Goal: Task Accomplishment & Management: Complete application form

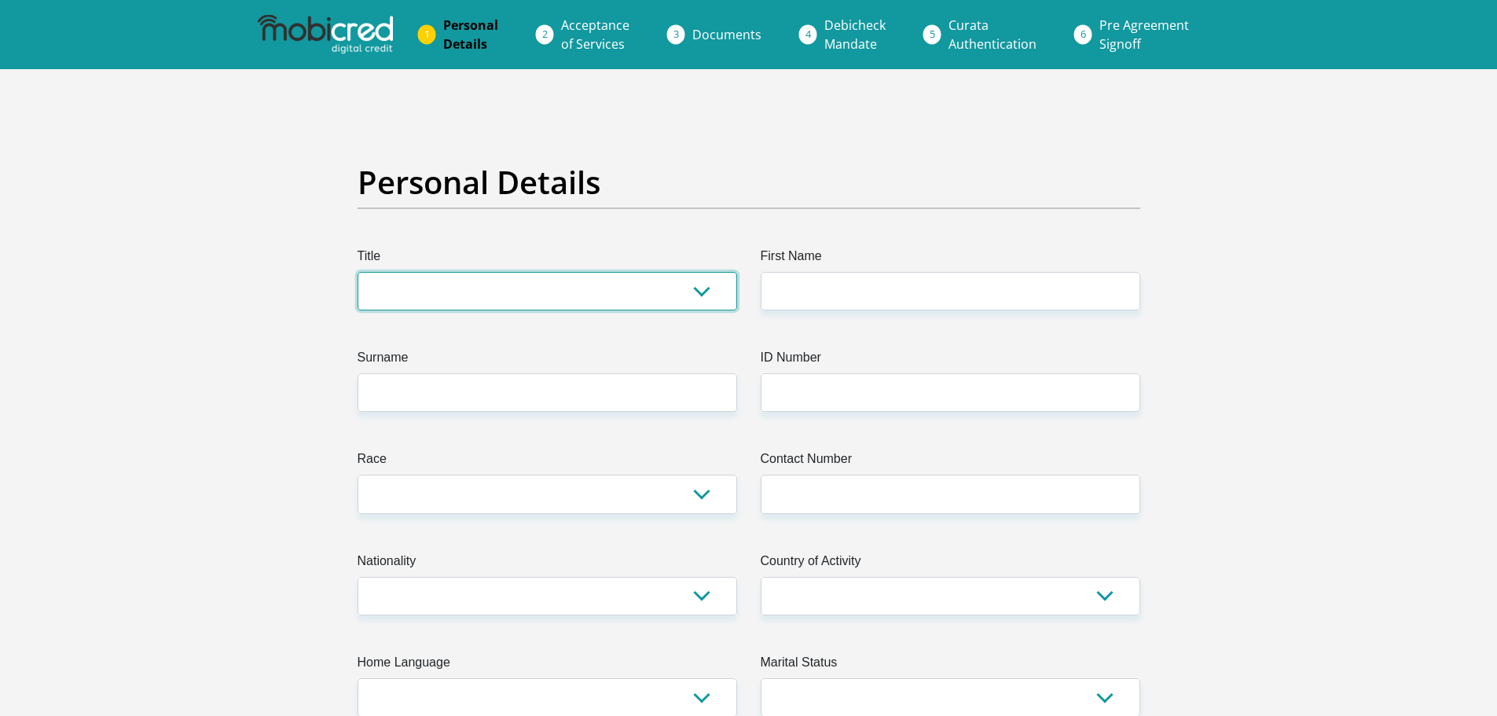
click at [704, 301] on select "Mr Ms Mrs Dr [PERSON_NAME]" at bounding box center [548, 291] width 380 height 39
select select "Ms"
click at [358, 272] on select "Mr Ms Mrs Dr [PERSON_NAME]" at bounding box center [548, 291] width 380 height 39
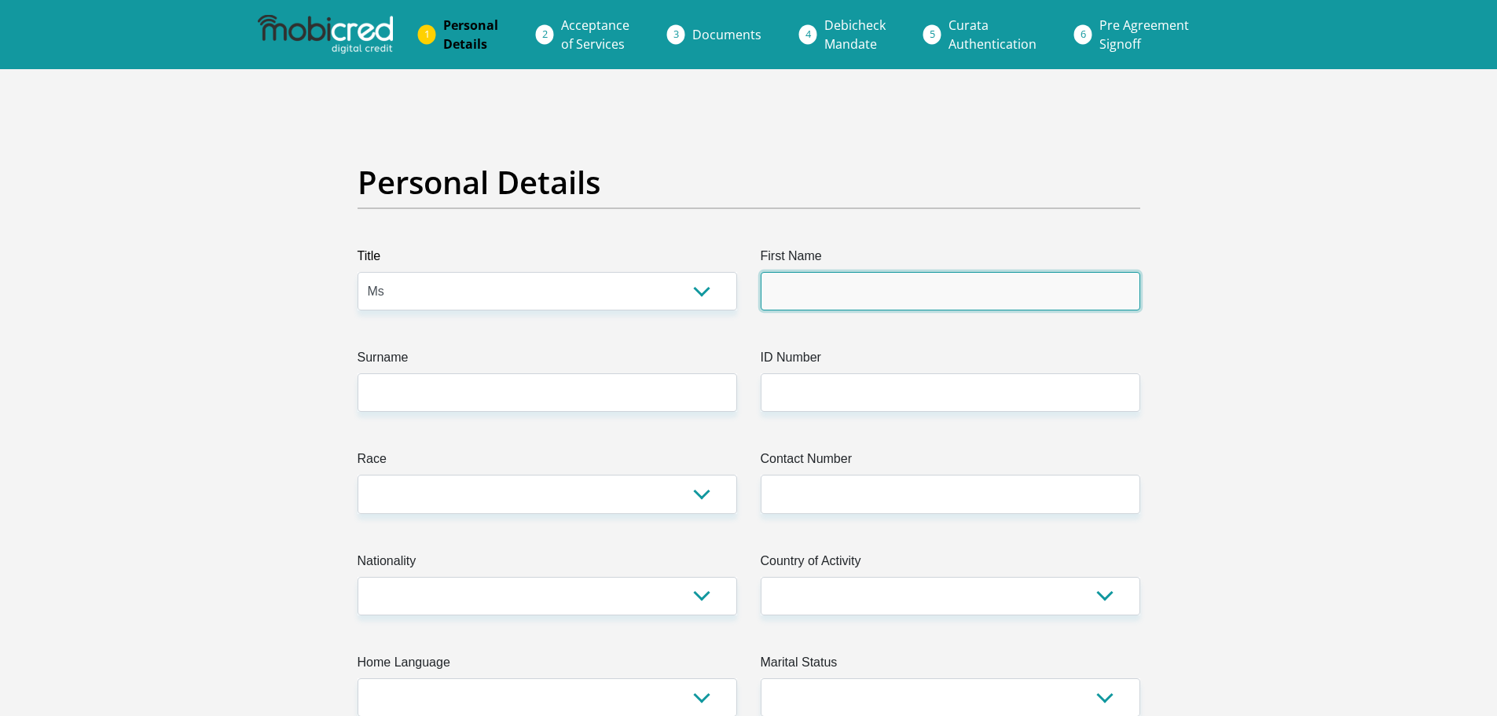
click at [788, 297] on input "First Name" at bounding box center [951, 291] width 380 height 39
type input "[PERSON_NAME]"
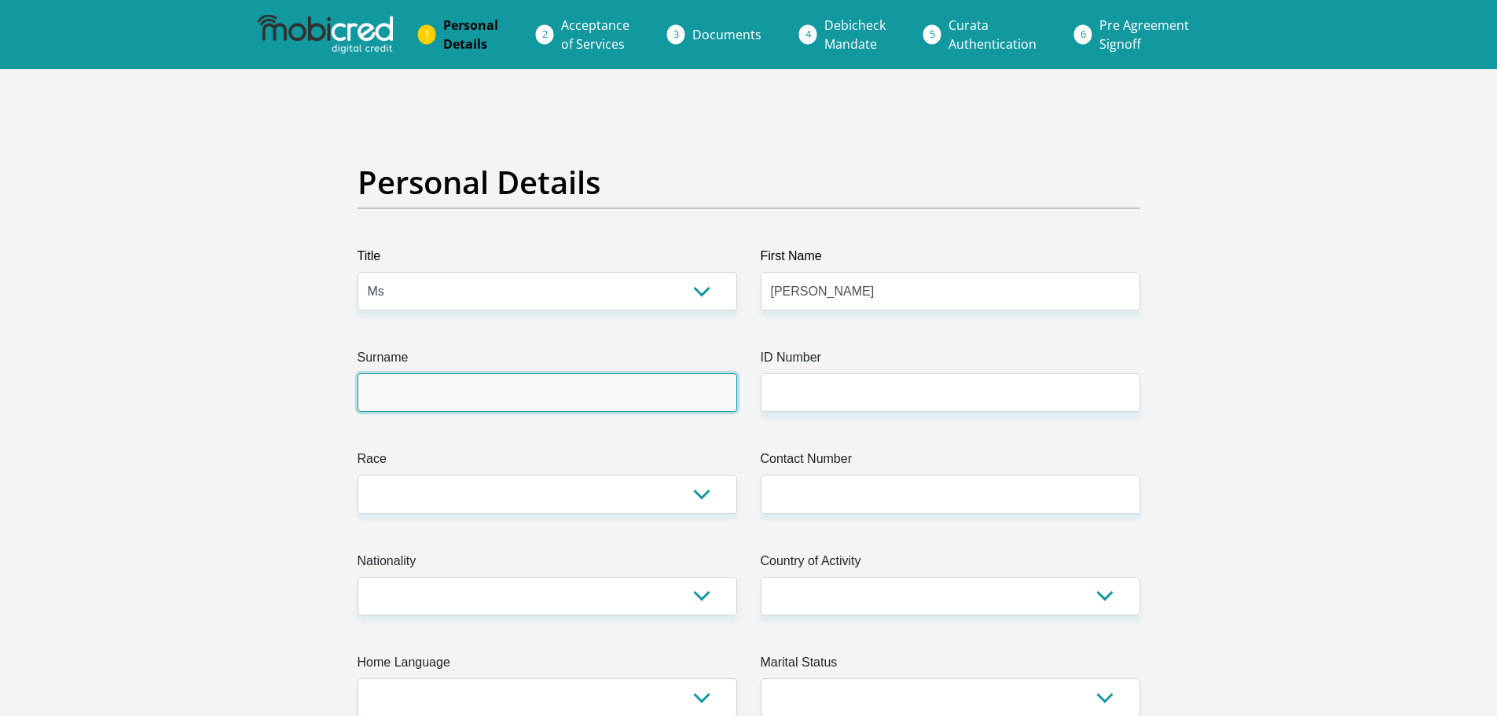
click at [476, 393] on input "Surname" at bounding box center [548, 392] width 380 height 39
type input "[PERSON_NAME]"
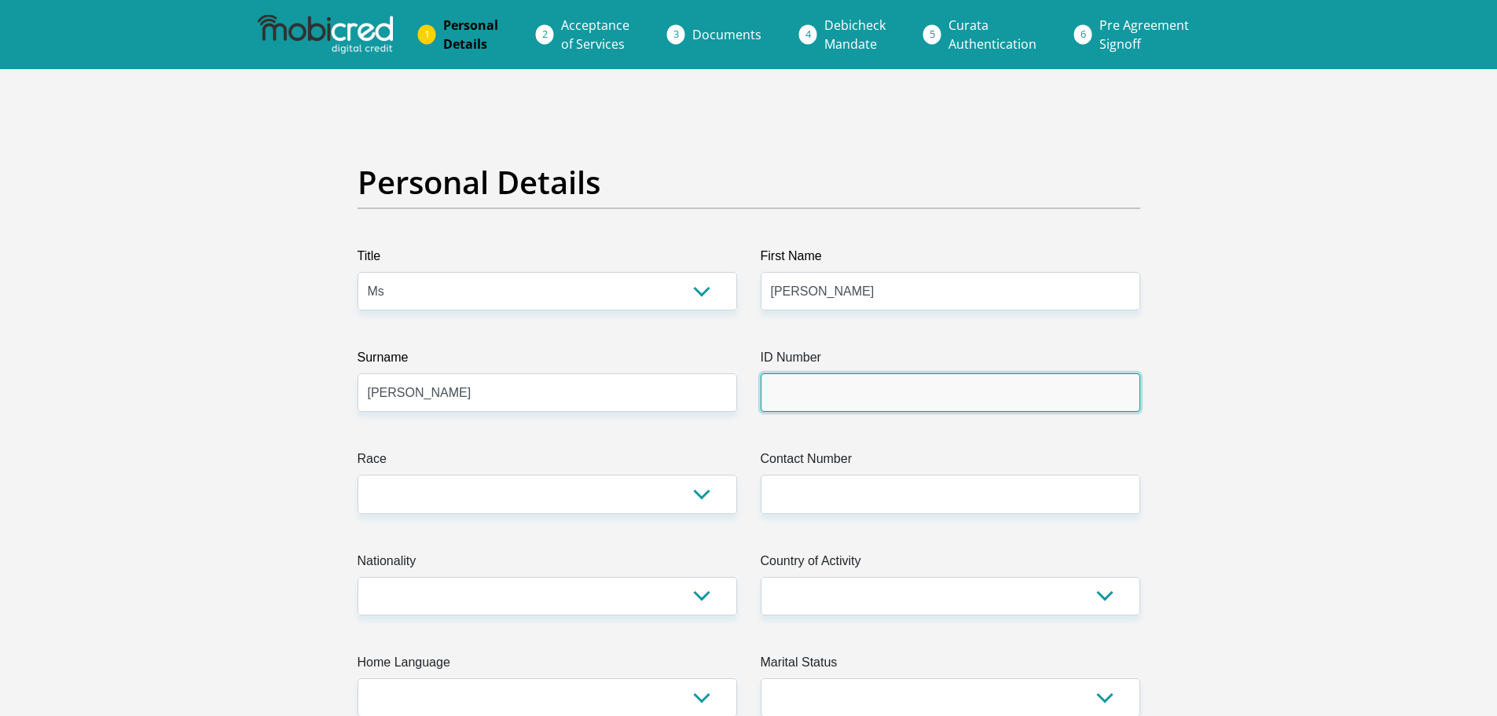
click at [810, 391] on input "ID Number" at bounding box center [951, 392] width 380 height 39
type input "8109010018084"
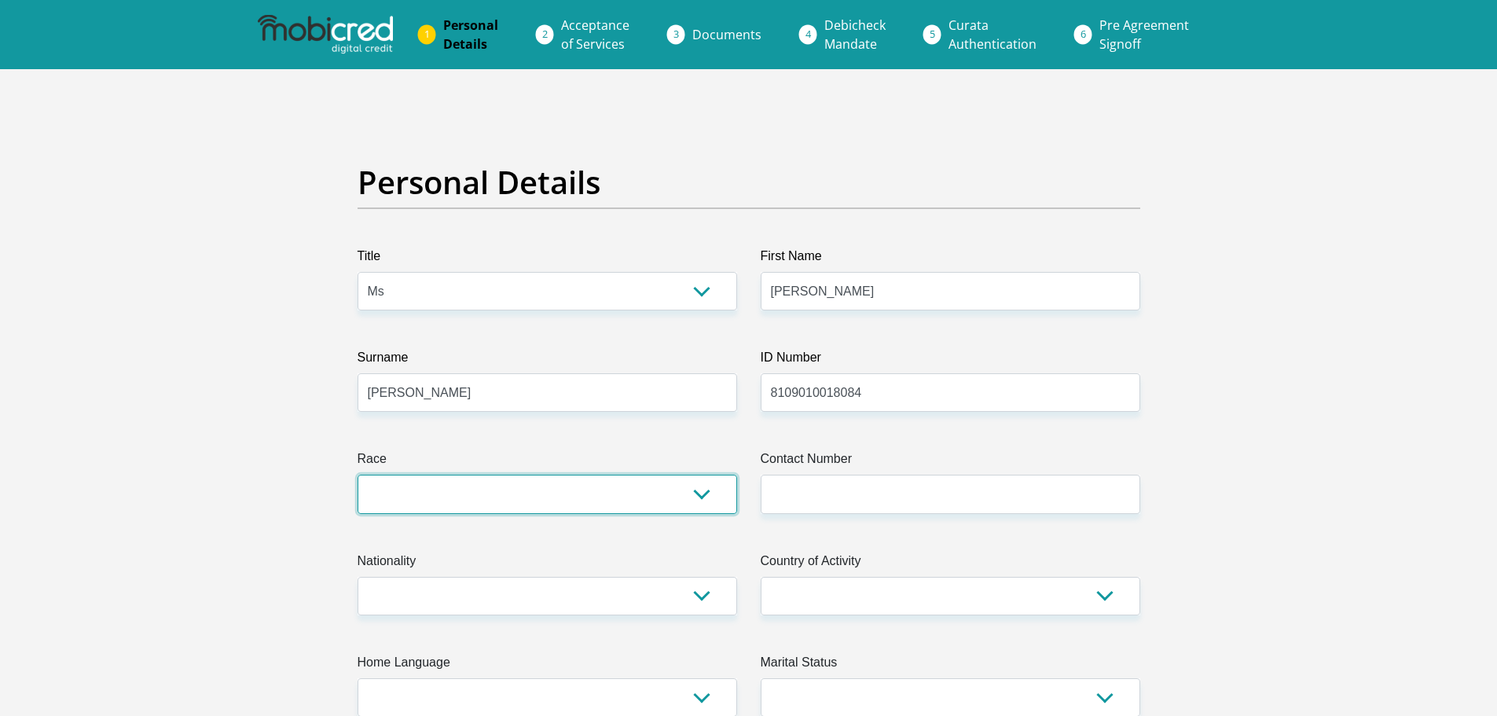
click at [703, 491] on select "Black Coloured Indian White Other" at bounding box center [548, 494] width 380 height 39
select select "4"
click at [358, 475] on select "Black Coloured Indian White Other" at bounding box center [548, 494] width 380 height 39
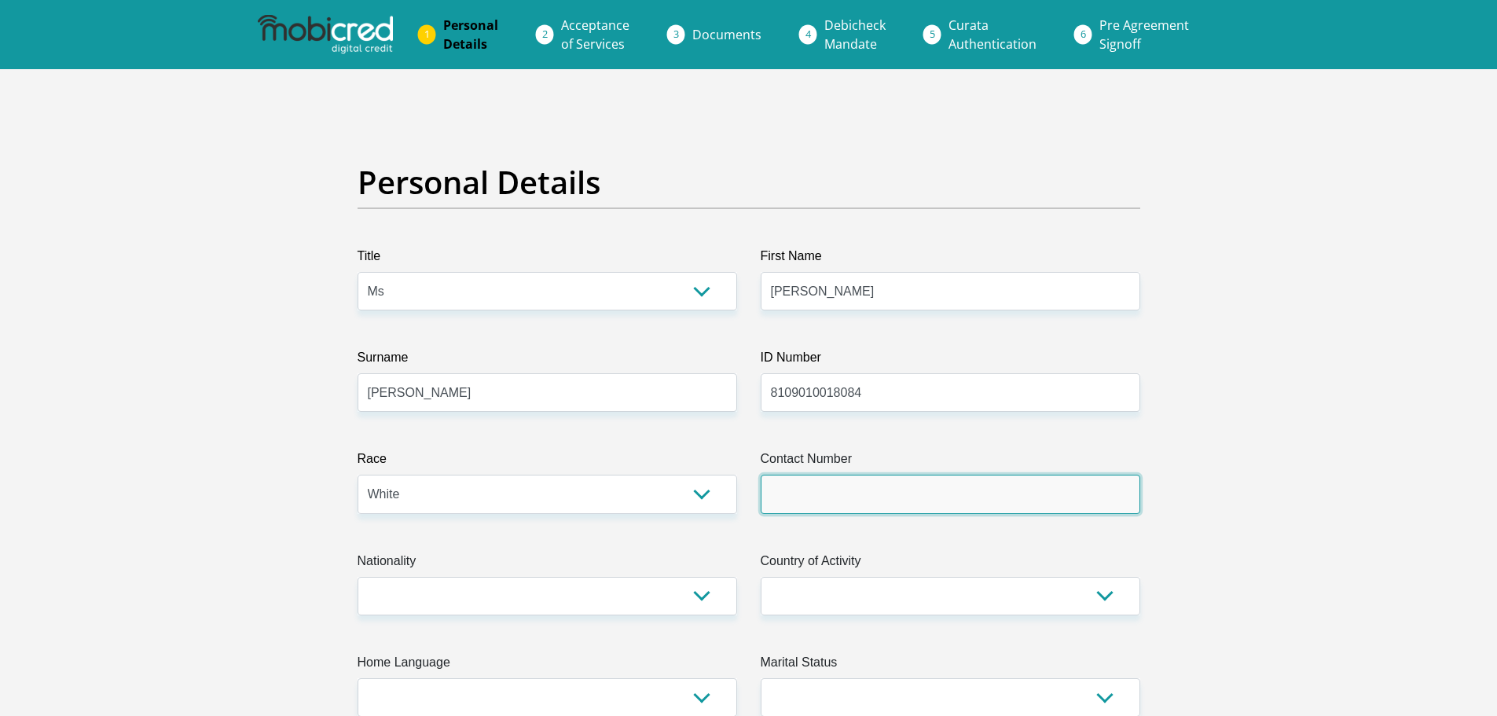
click at [781, 490] on input "Contact Number" at bounding box center [951, 494] width 380 height 39
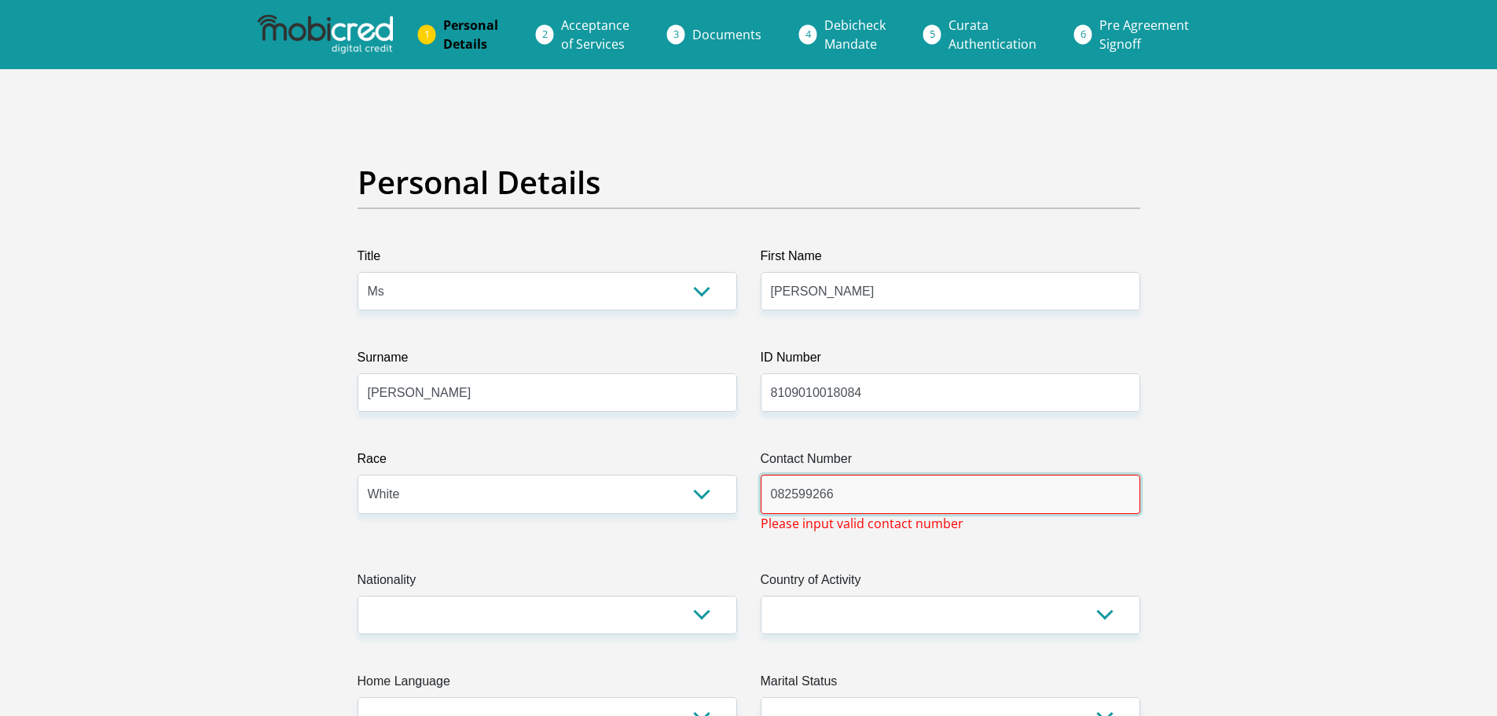
type input "0825992662"
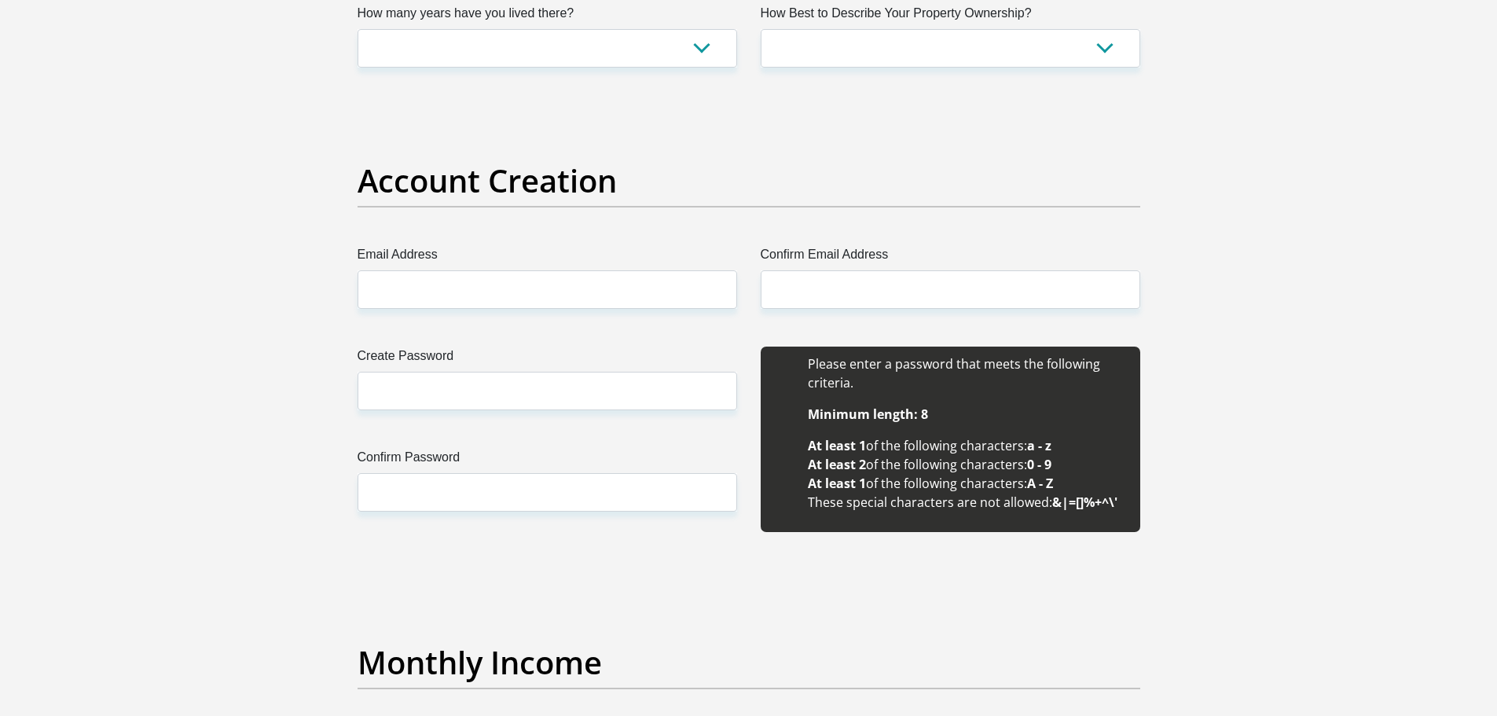
scroll to position [1022, 0]
